Goal: Task Accomplishment & Management: Manage account settings

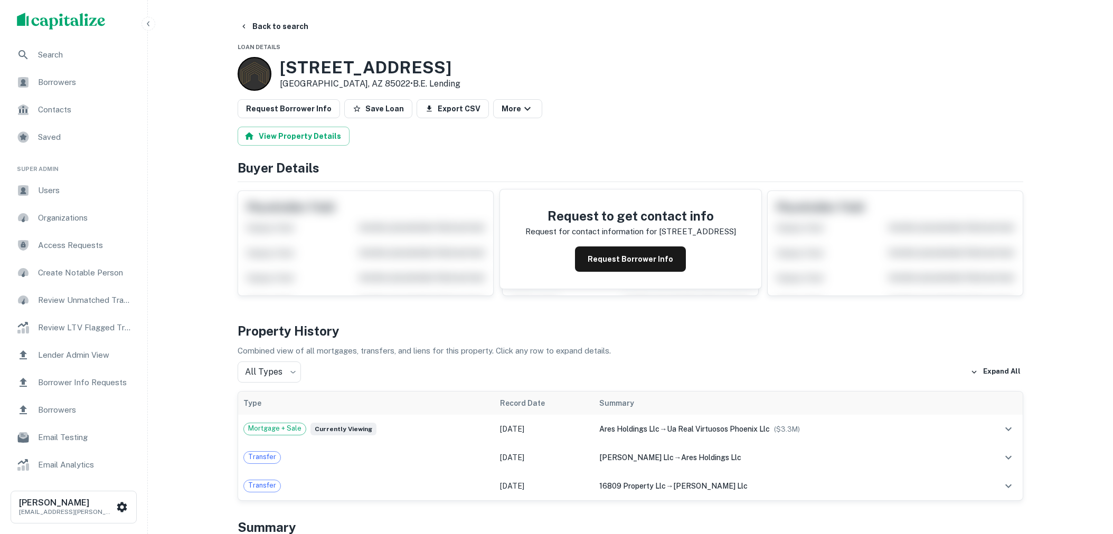
click at [93, 182] on div "Users" at bounding box center [73, 190] width 130 height 25
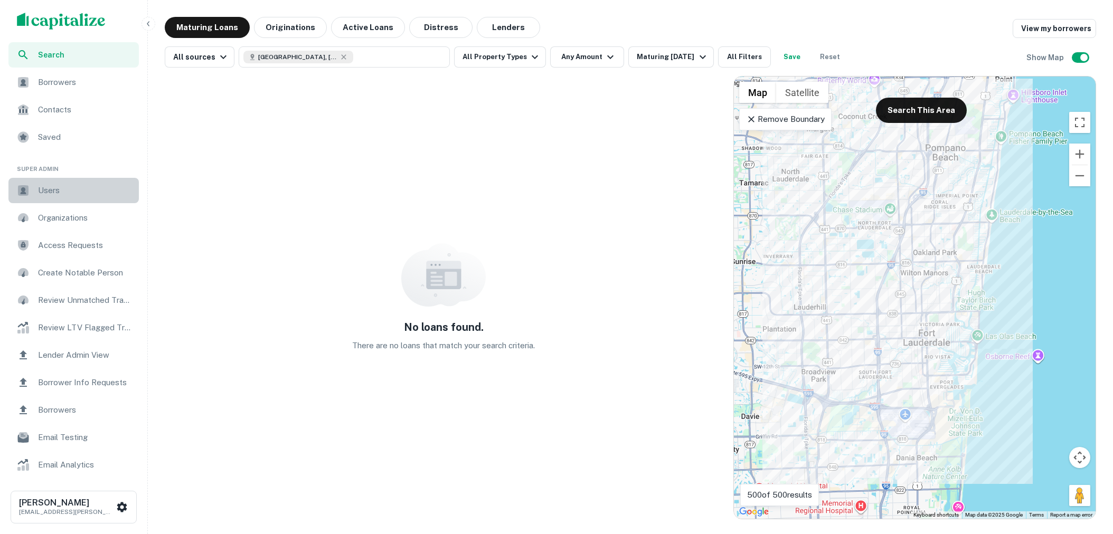
click at [77, 187] on span "Users" at bounding box center [85, 190] width 95 height 13
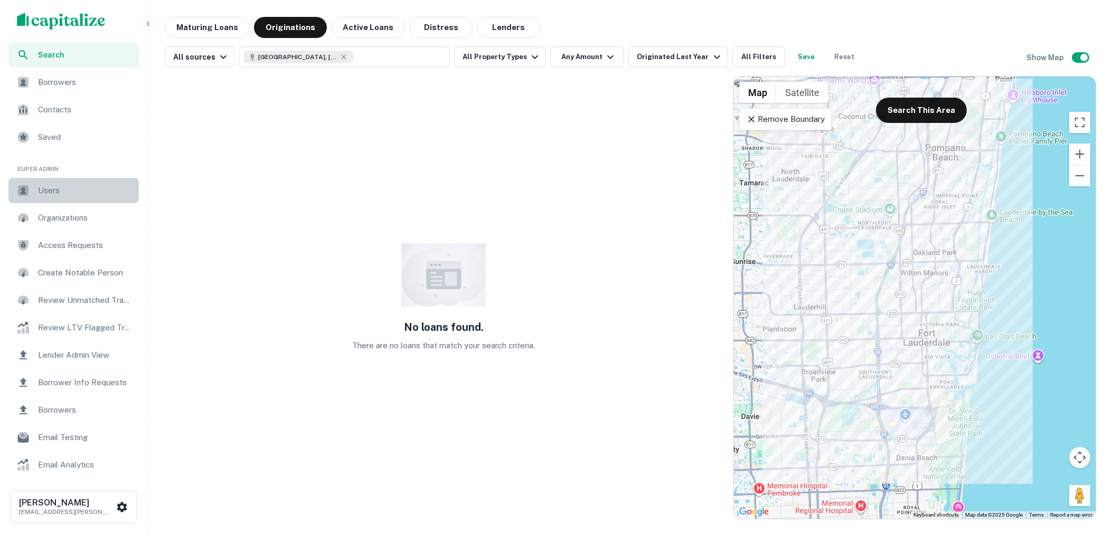
click at [79, 190] on span "Users" at bounding box center [85, 190] width 95 height 13
